Goal: Task Accomplishment & Management: Complete application form

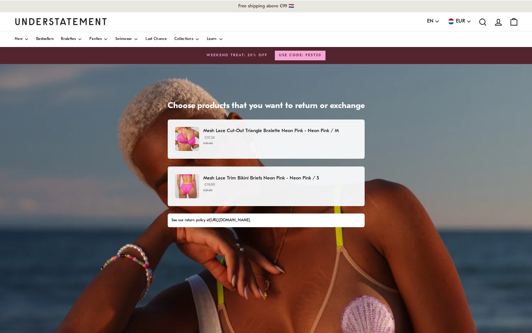
click at [254, 142] on small "€41.40" at bounding box center [280, 143] width 154 height 5
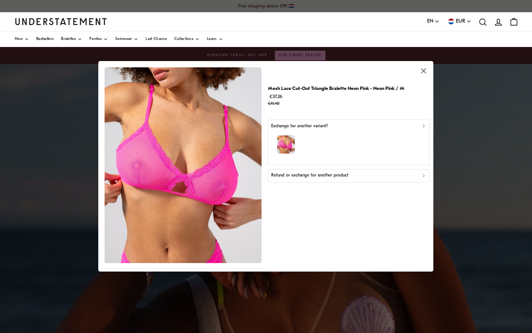
click at [296, 172] on p "Refund or exchange for another product" at bounding box center [309, 175] width 77 height 7
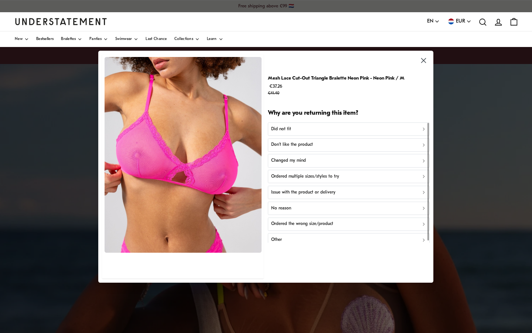
click at [303, 127] on div "Did not fit" at bounding box center [348, 128] width 155 height 7
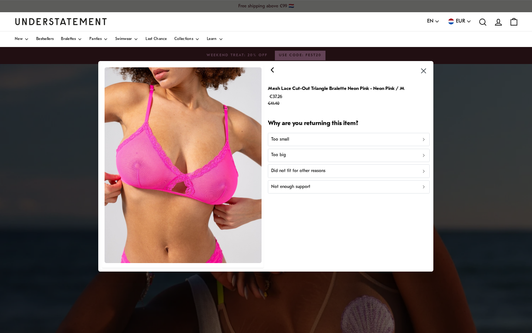
click at [299, 138] on div "Too small" at bounding box center [348, 139] width 155 height 7
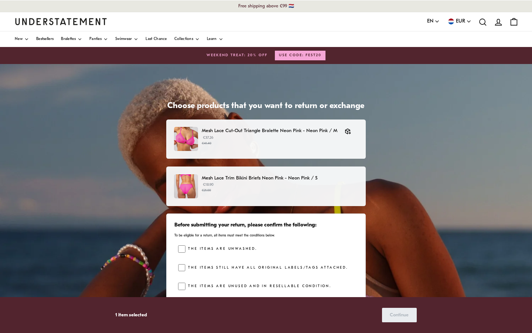
click at [258, 183] on p "€18.90 €21.00" at bounding box center [280, 187] width 156 height 11
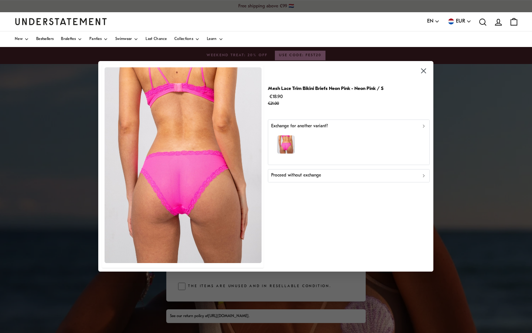
click at [294, 175] on p "Proceed without exchange" at bounding box center [296, 175] width 50 height 7
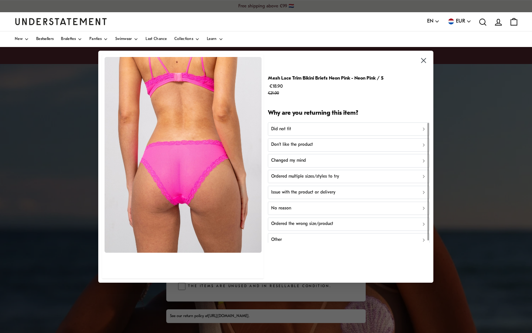
click at [301, 129] on div "Did not fit" at bounding box center [348, 128] width 155 height 7
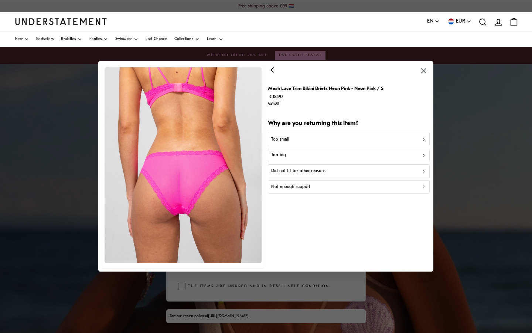
click at [290, 156] on div "Too big" at bounding box center [348, 155] width 155 height 7
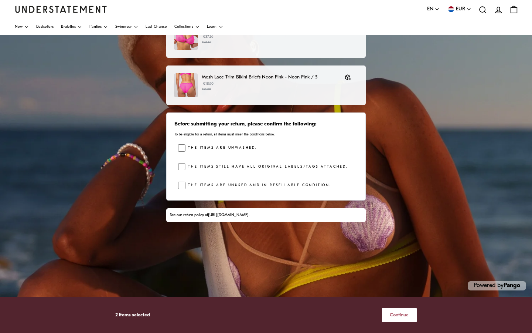
scroll to position [101, 0]
click at [400, 313] on span "Continue" at bounding box center [399, 315] width 19 height 14
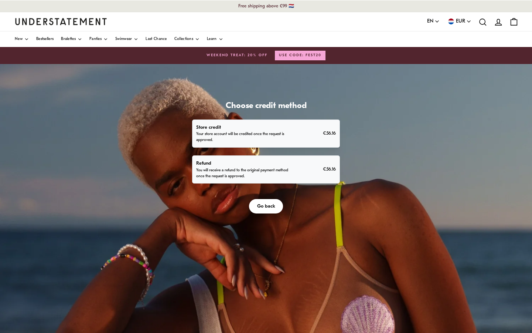
click at [271, 170] on p "You will receive a refund to the original payment method once the request is ap…" at bounding box center [244, 173] width 96 height 12
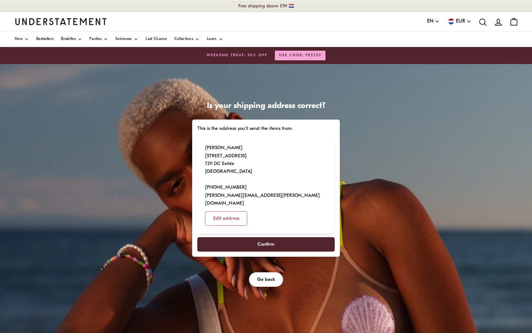
click at [267, 237] on span "Confirm" at bounding box center [266, 244] width 17 height 14
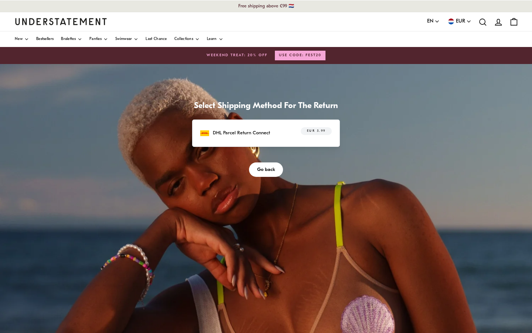
click at [307, 130] on span "EUR 5.99" at bounding box center [316, 130] width 19 height 7
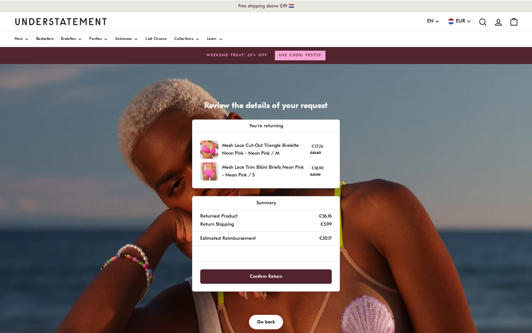
click at [274, 273] on span "Confirm Return" at bounding box center [266, 276] width 33 height 14
